Goal: Task Accomplishment & Management: Use online tool/utility

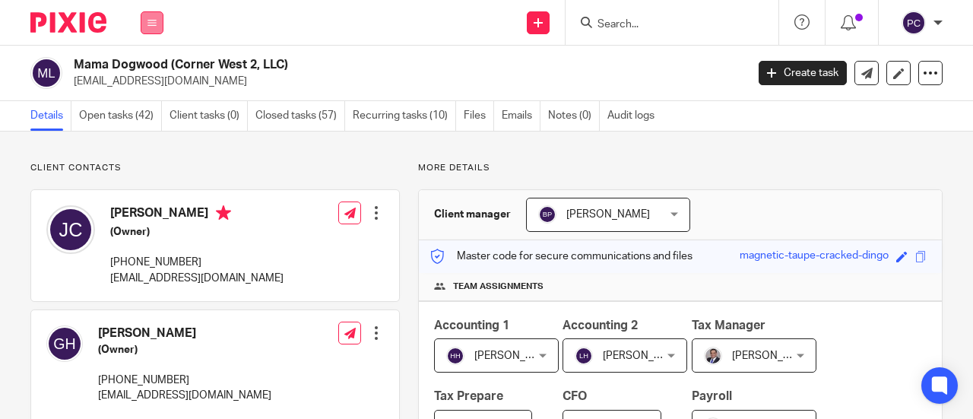
click at [154, 21] on icon at bounding box center [152, 22] width 9 height 9
click at [148, 71] on link "Work" at bounding box center [144, 70] width 24 height 11
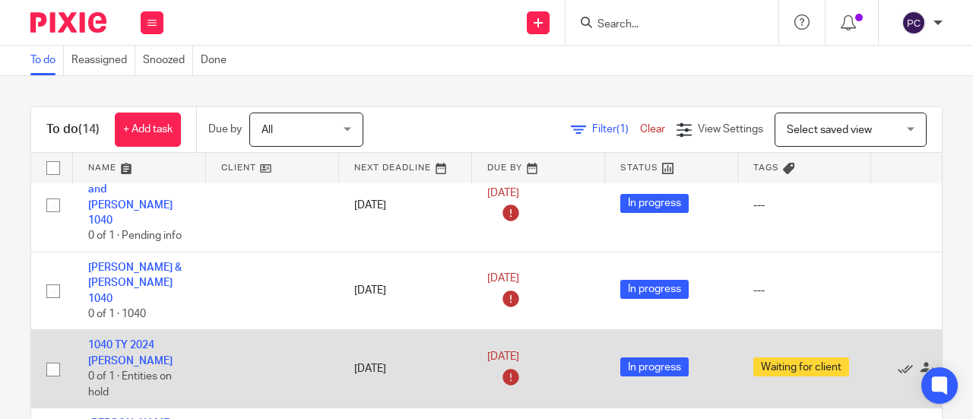
scroll to position [228, 0]
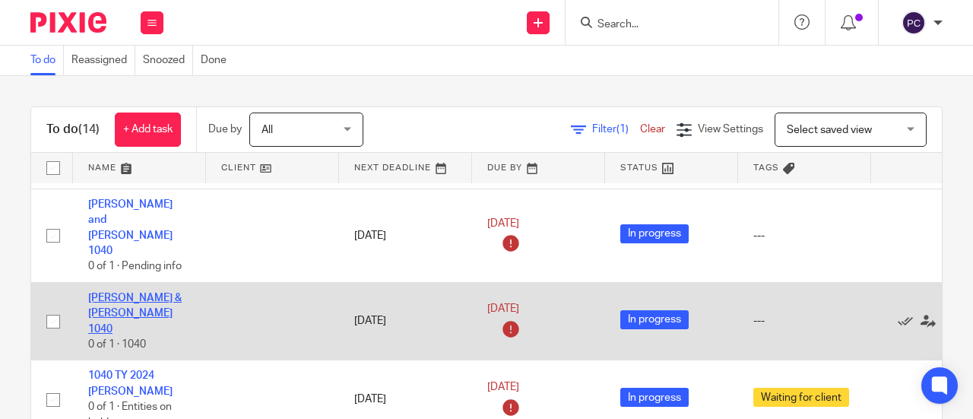
click at [122, 293] on link "[PERSON_NAME] & [PERSON_NAME] 1040" at bounding box center [135, 314] width 94 height 42
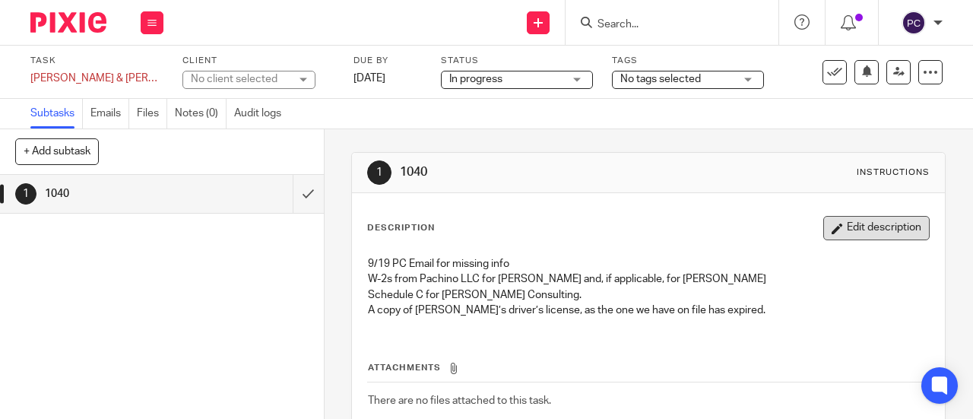
click at [848, 230] on button "Edit description" at bounding box center [877, 228] width 106 height 24
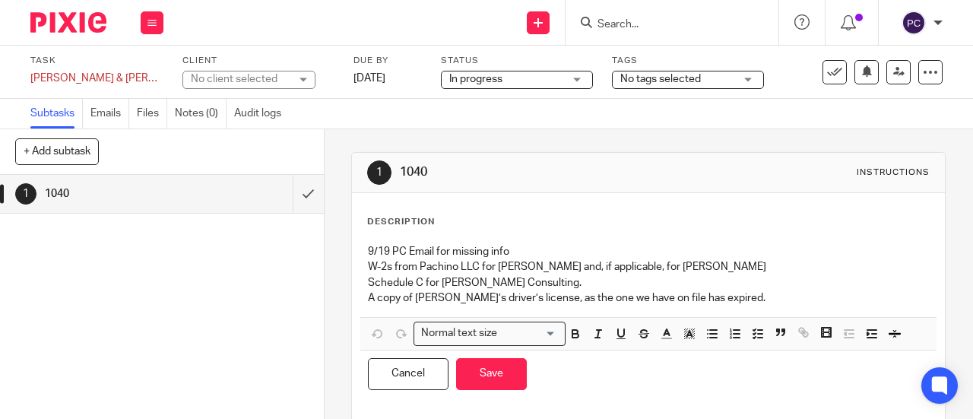
click at [360, 248] on div "9/19 PC Email for missing info    W-2s from Pachino LLC for Jessica and, if app…" at bounding box center [648, 277] width 576 height 81
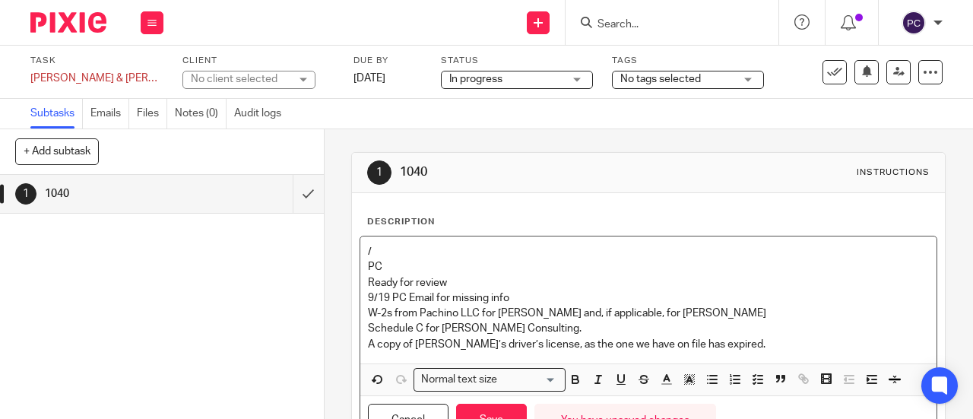
click at [368, 261] on p "PC" at bounding box center [648, 266] width 561 height 15
click at [360, 249] on div "/ PC Ready for review 9/19 PC Email for missing info    W-2s from Pachino LLC f…" at bounding box center [648, 300] width 576 height 127
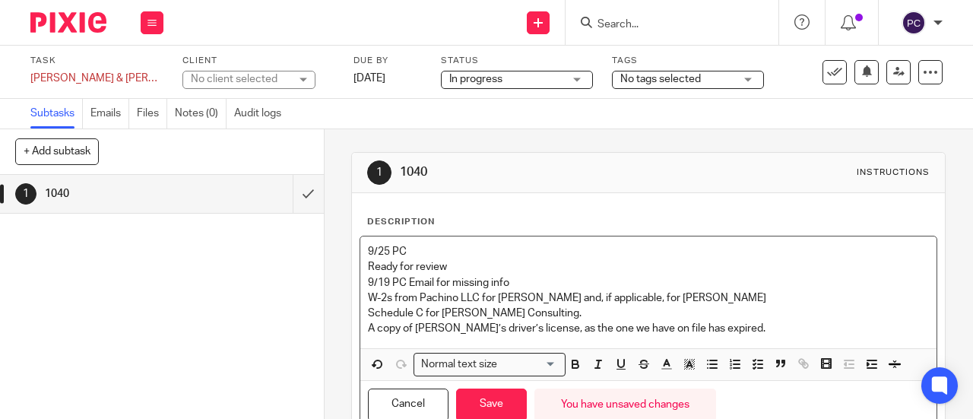
click at [446, 261] on p "Ready for review" at bounding box center [648, 266] width 561 height 15
